Goal: Use online tool/utility

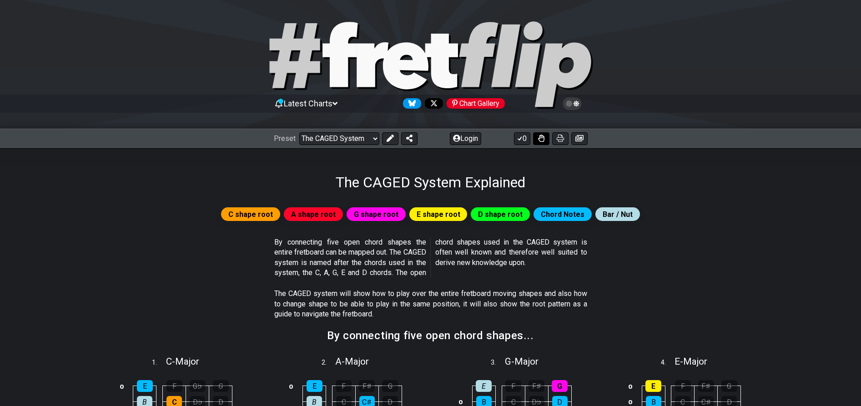
click at [544, 138] on icon at bounding box center [541, 138] width 6 height 7
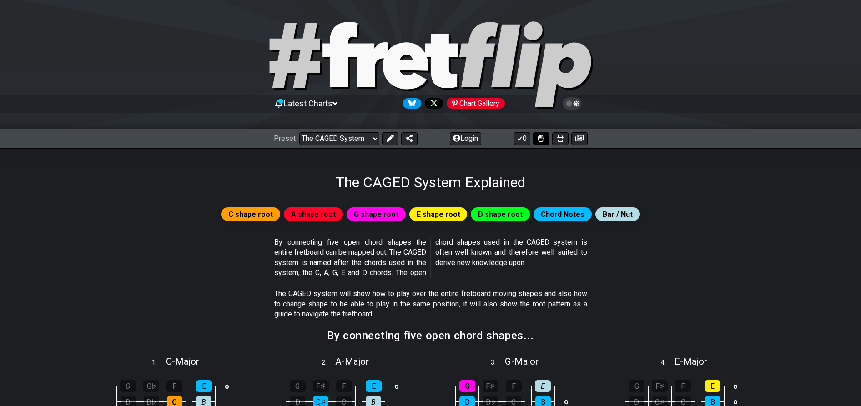
click at [543, 137] on icon at bounding box center [541, 138] width 6 height 7
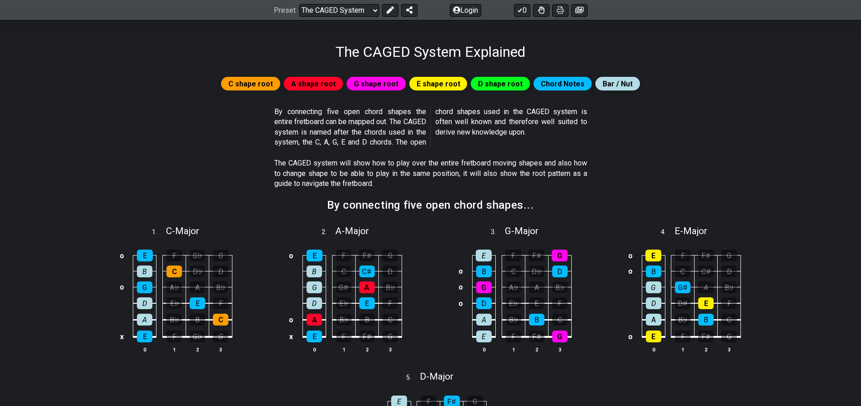
scroll to position [125, 0]
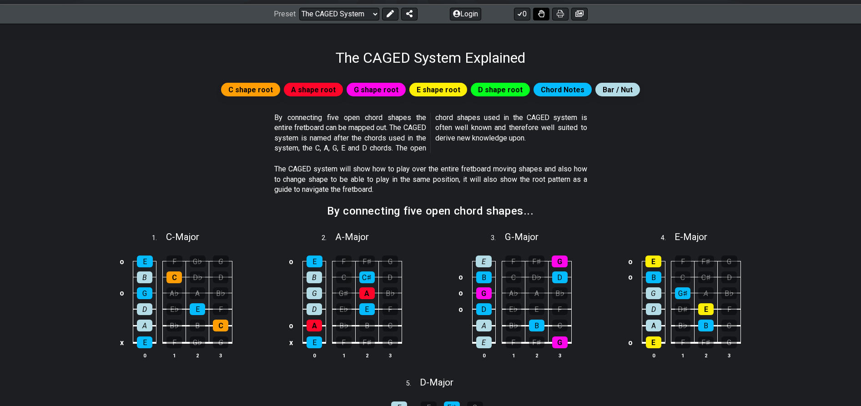
click at [544, 15] on icon at bounding box center [541, 13] width 6 height 7
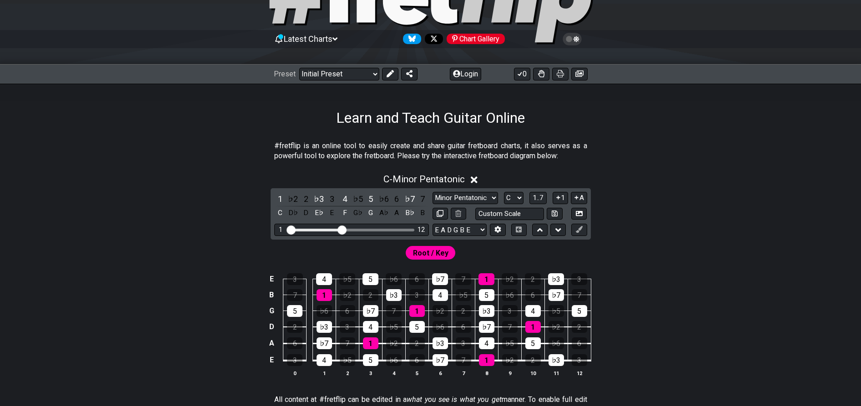
scroll to position [71, 0]
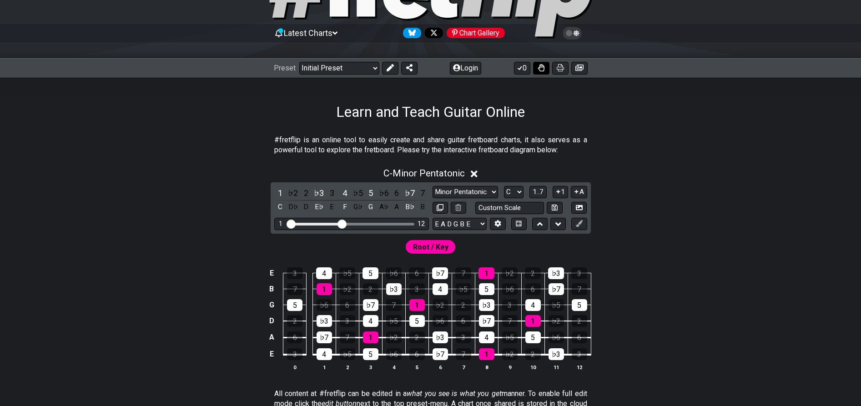
click at [541, 69] on icon at bounding box center [541, 67] width 6 height 7
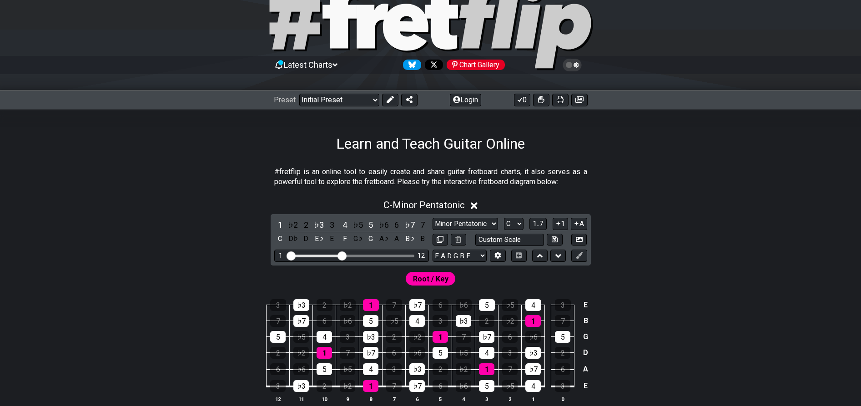
scroll to position [41, 0]
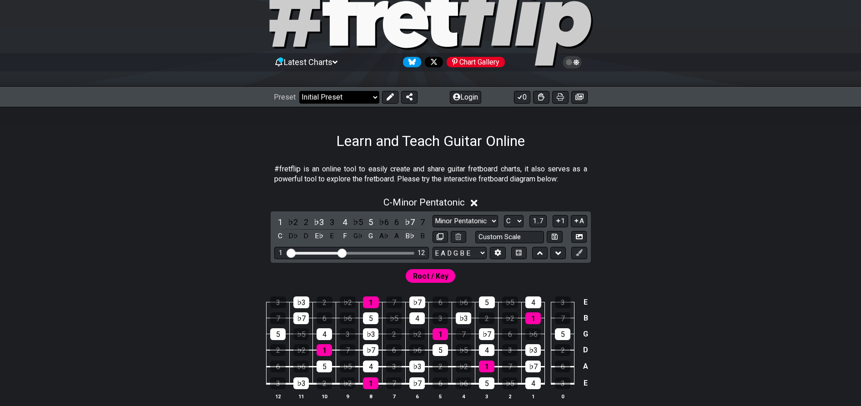
click at [333, 96] on select "Welcome to #fretflip! Initial Preset Custom Preset Minor Pentatonic Major Penta…" at bounding box center [339, 97] width 80 height 13
select select "/welcome"
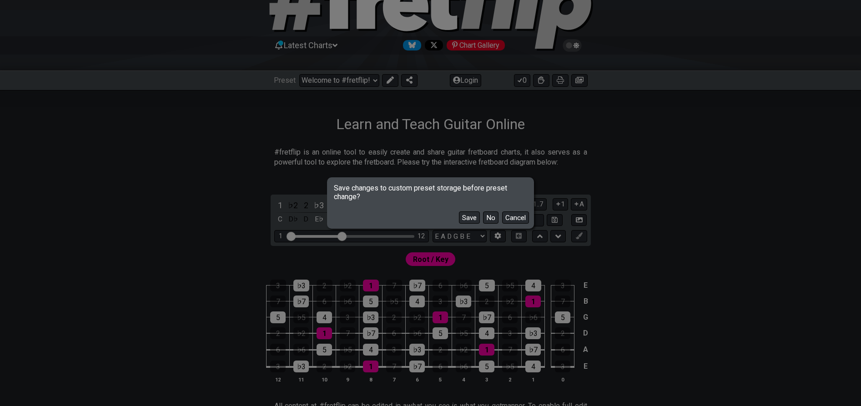
scroll to position [64, 0]
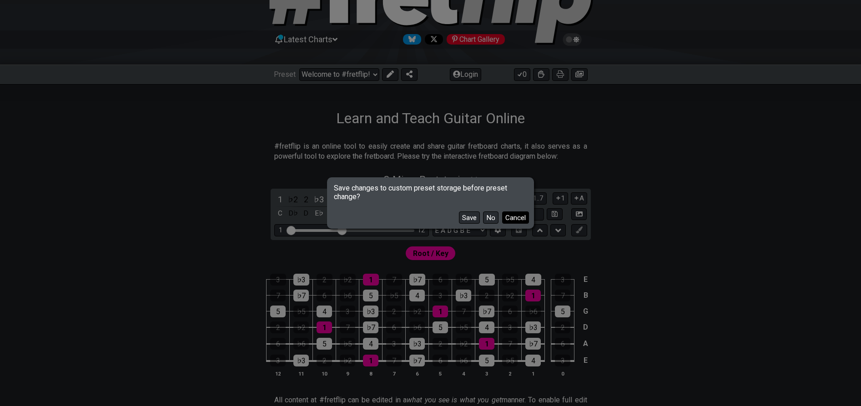
click at [511, 218] on button "Cancel" at bounding box center [515, 218] width 27 height 12
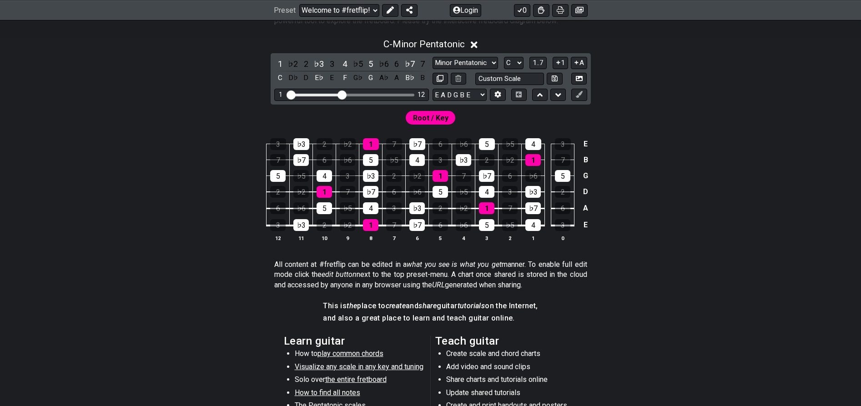
scroll to position [201, 0]
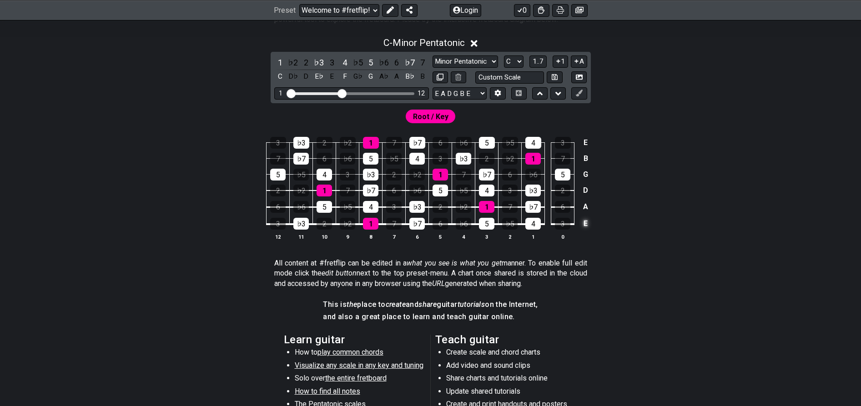
click at [589, 223] on td "E" at bounding box center [586, 223] width 11 height 17
click at [589, 223] on td "x" at bounding box center [586, 223] width 11 height 17
click at [587, 224] on td "o" at bounding box center [586, 223] width 11 height 17
click at [587, 224] on td at bounding box center [586, 223] width 11 height 17
click at [564, 224] on div "3" at bounding box center [562, 224] width 15 height 12
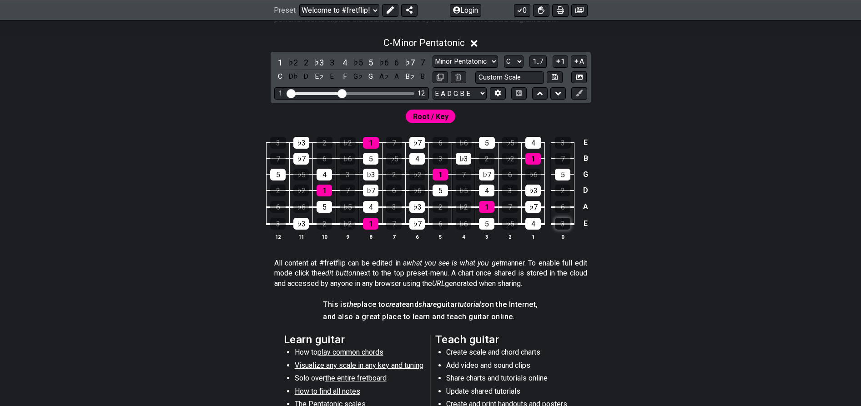
click at [564, 224] on div "3" at bounding box center [562, 224] width 15 height 12
click at [565, 223] on div "3" at bounding box center [562, 224] width 15 height 12
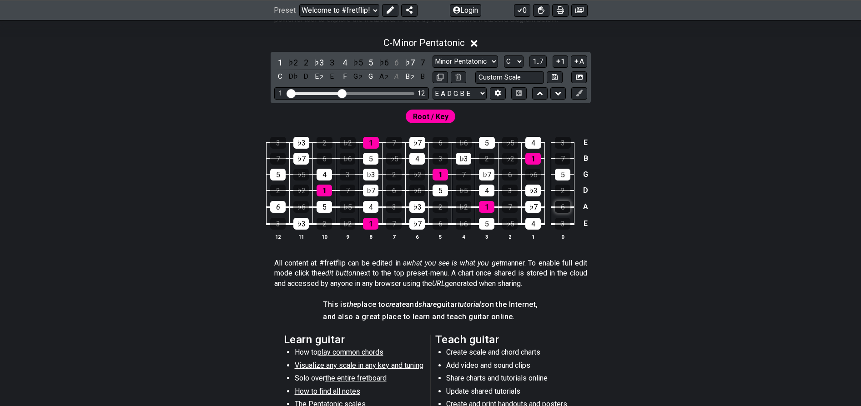
click at [562, 207] on div "6" at bounding box center [562, 207] width 15 height 12
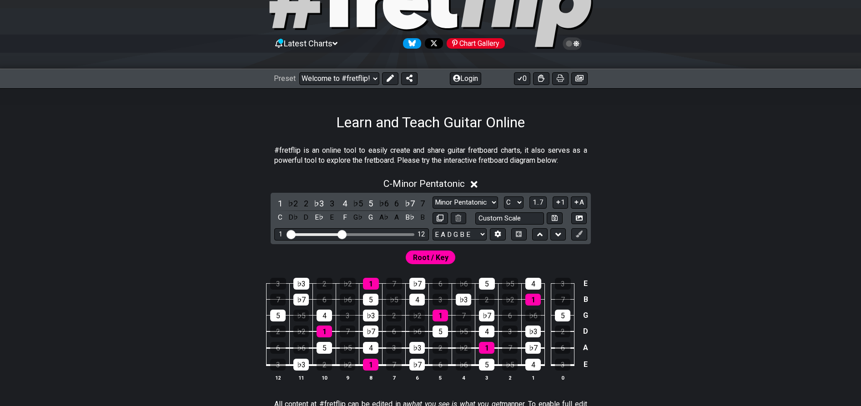
scroll to position [60, 0]
click at [516, 204] on select "A♭ A A♯ B♭ B C C♯ D♭ D D♯ E♭ E F F♯ G♭ G G♯" at bounding box center [514, 203] width 20 height 12
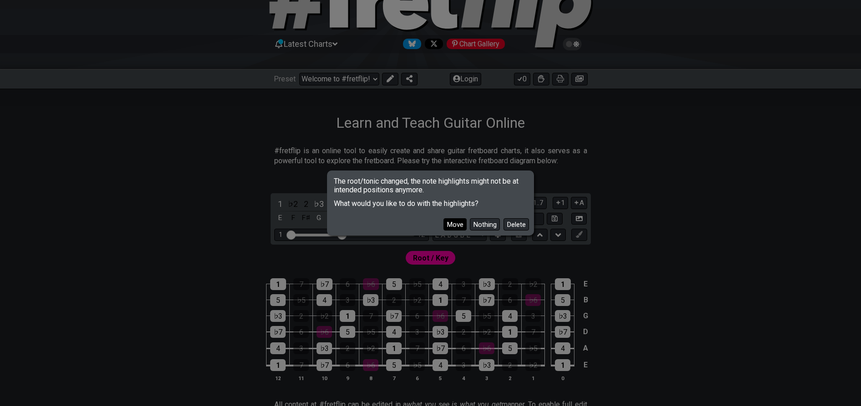
click at [453, 225] on button "Move" at bounding box center [455, 224] width 23 height 12
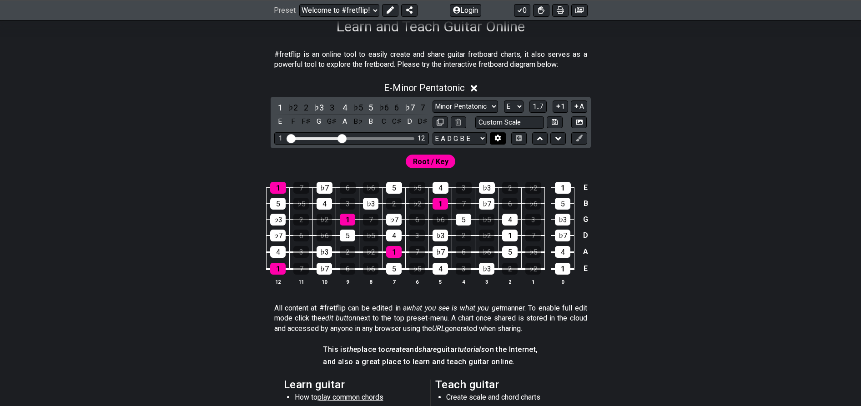
scroll to position [160, 0]
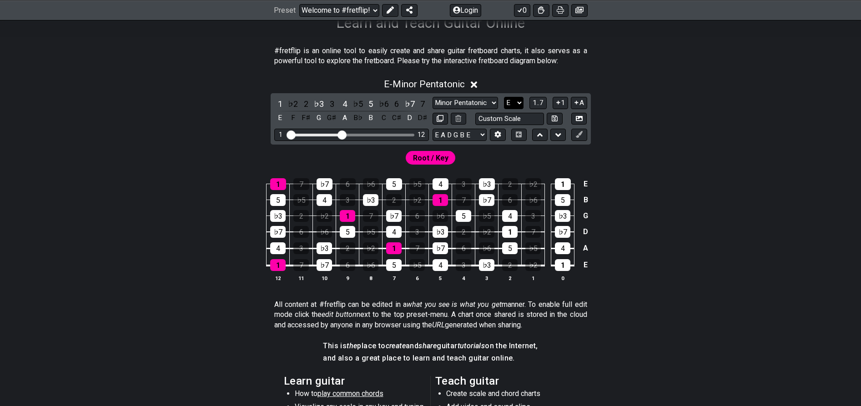
click at [516, 102] on select "A♭ A A♯ B♭ B C C♯ D♭ D D♯ E♭ E F F♯ G♭ G G♯" at bounding box center [514, 103] width 20 height 12
select select "A"
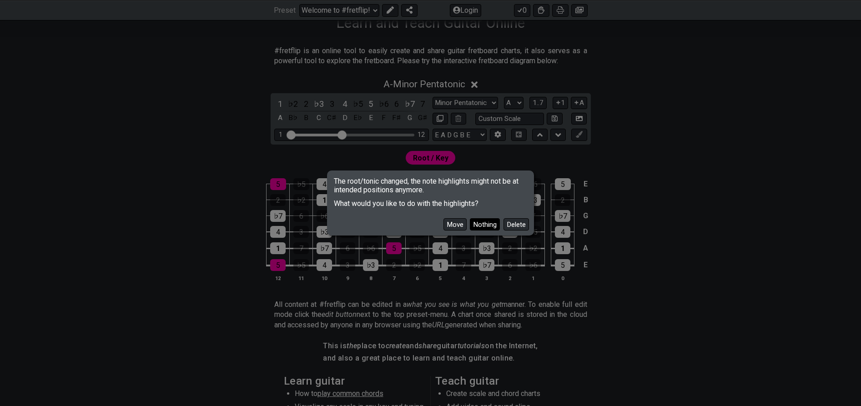
click at [480, 223] on button "Nothing" at bounding box center [485, 224] width 30 height 12
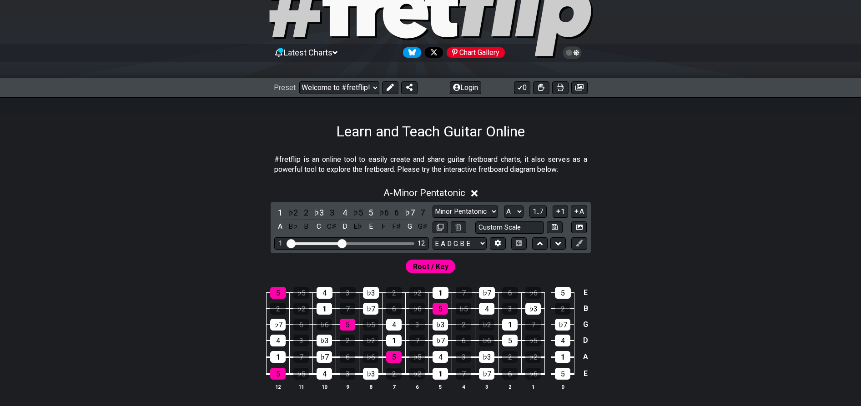
scroll to position [51, 0]
click at [356, 90] on select "Welcome to #fretflip! Initial Preset Custom Preset Minor Pentatonic Major Penta…" at bounding box center [339, 87] width 80 height 13
select select "/welcome"
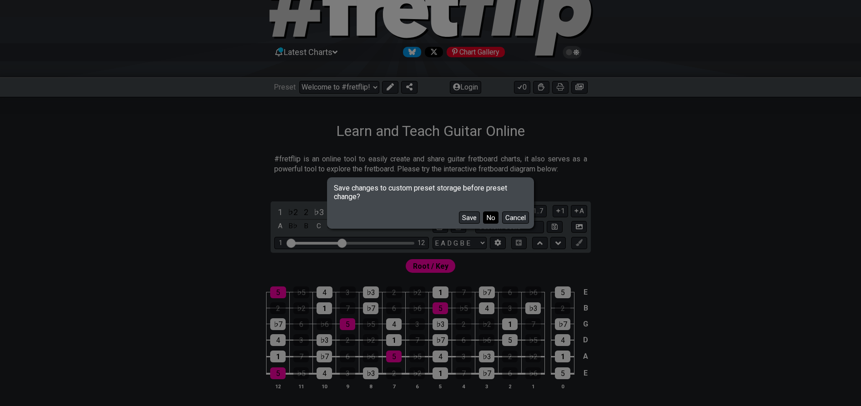
click at [493, 217] on button "No" at bounding box center [490, 218] width 15 height 12
select select "C"
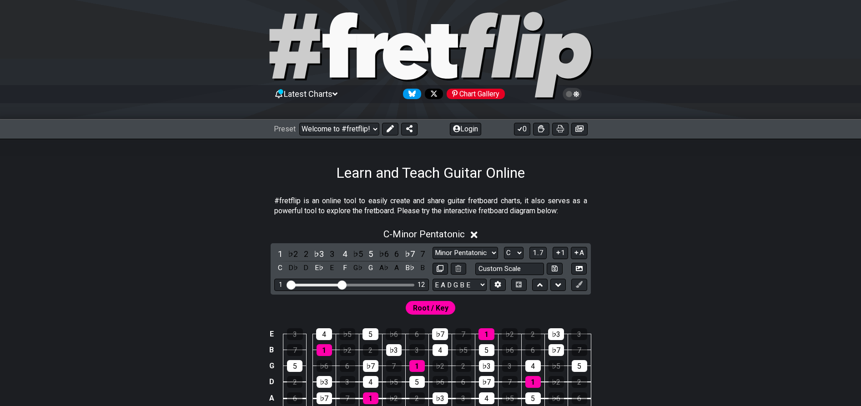
scroll to position [0, 0]
